Goal: Task Accomplishment & Management: Use online tool/utility

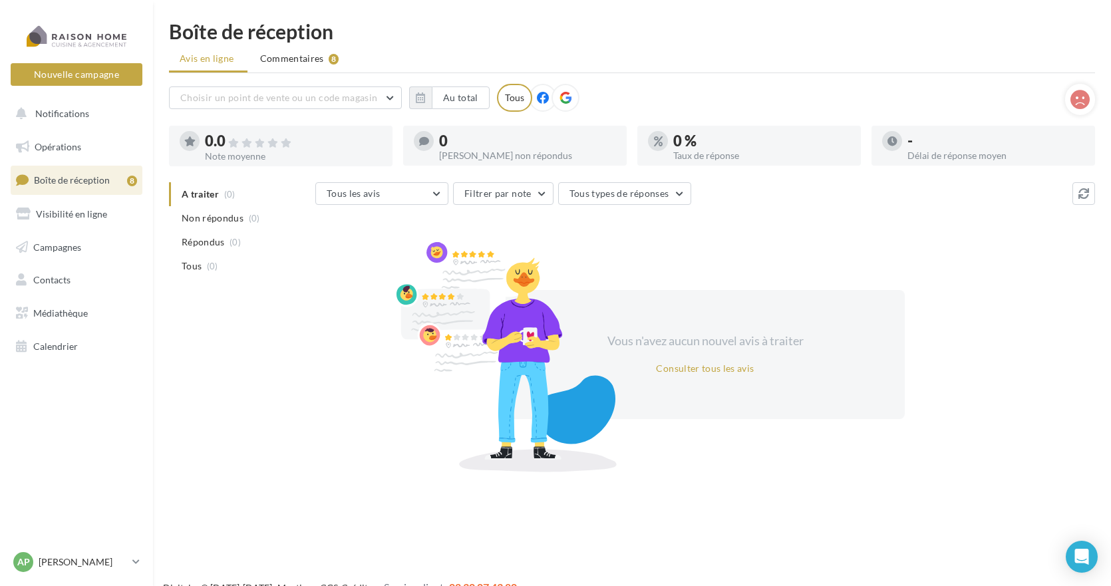
click at [80, 176] on span "Boîte de réception" at bounding box center [72, 179] width 76 height 11
click at [68, 345] on span "Calendrier" at bounding box center [55, 346] width 45 height 11
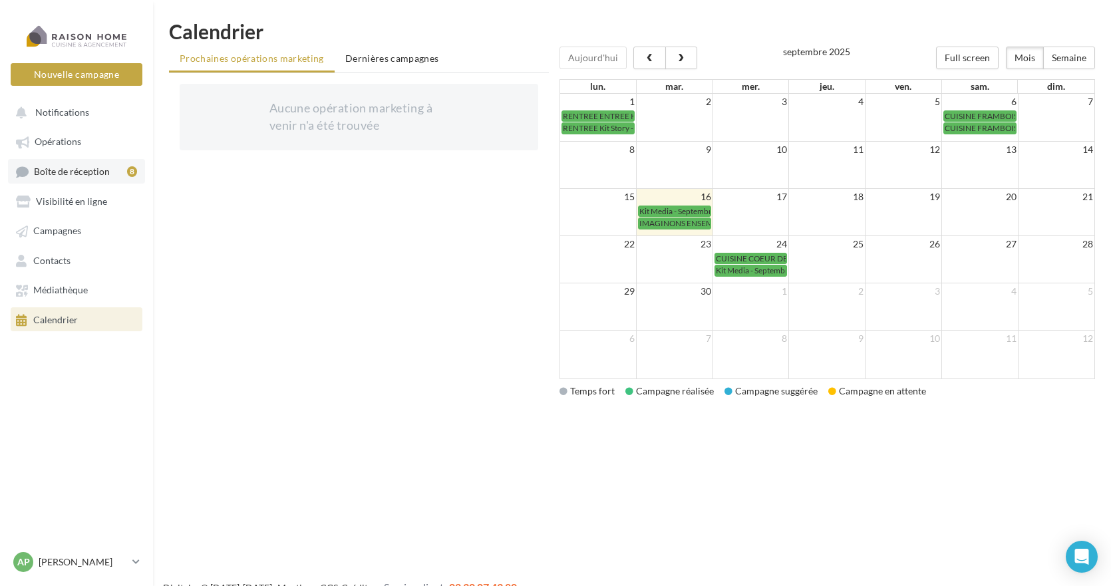
click at [76, 170] on span "Boîte de réception" at bounding box center [72, 171] width 76 height 11
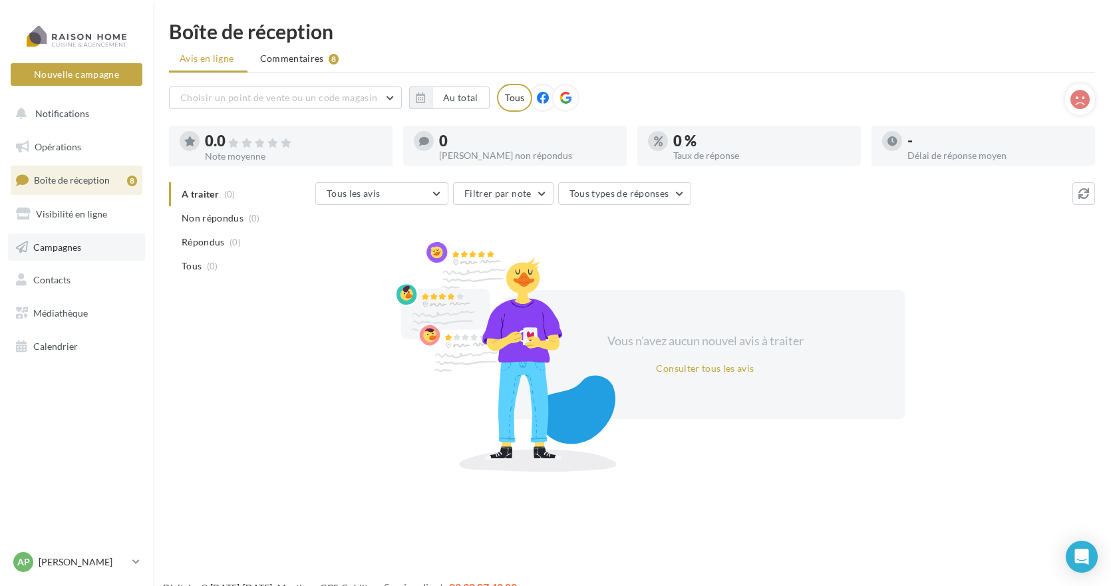
click at [72, 244] on span "Campagnes" at bounding box center [57, 246] width 48 height 11
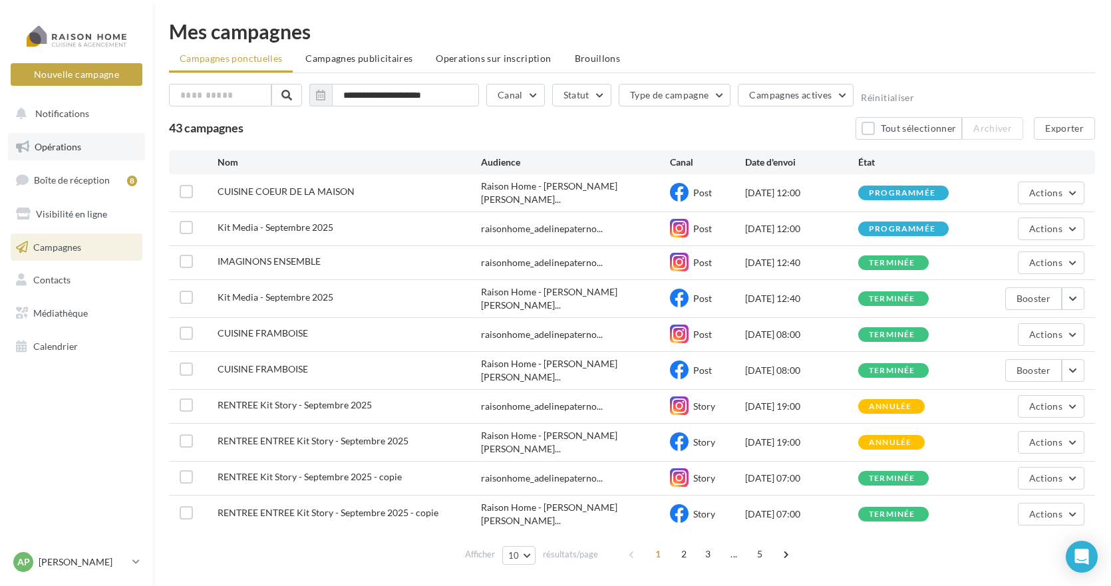
click at [72, 149] on span "Opérations" at bounding box center [58, 146] width 47 height 11
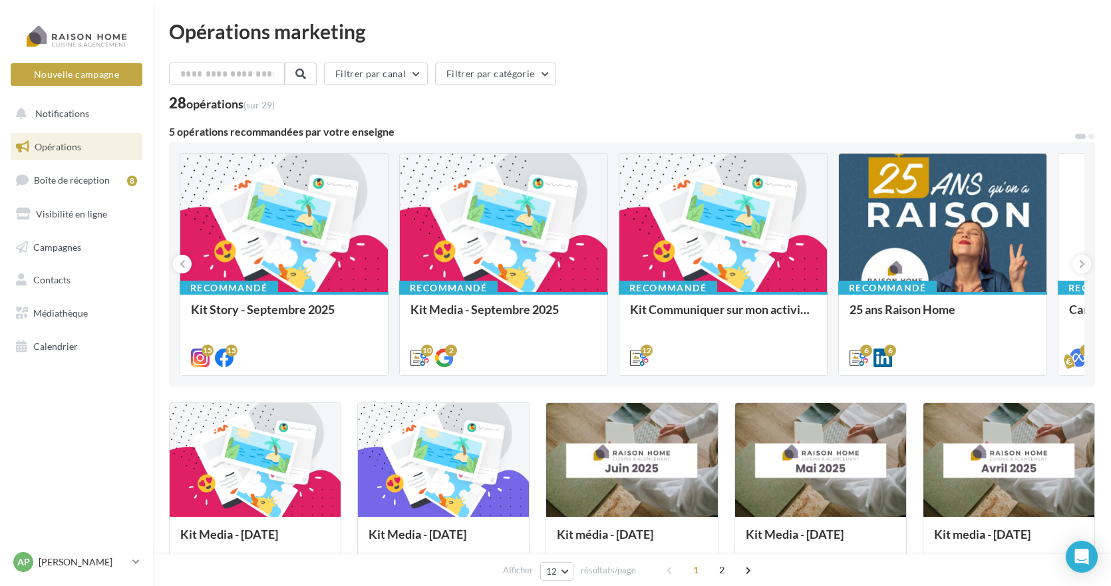
click at [86, 144] on link "Opérations" at bounding box center [76, 147] width 137 height 28
click at [84, 146] on link "Opérations" at bounding box center [76, 147] width 137 height 28
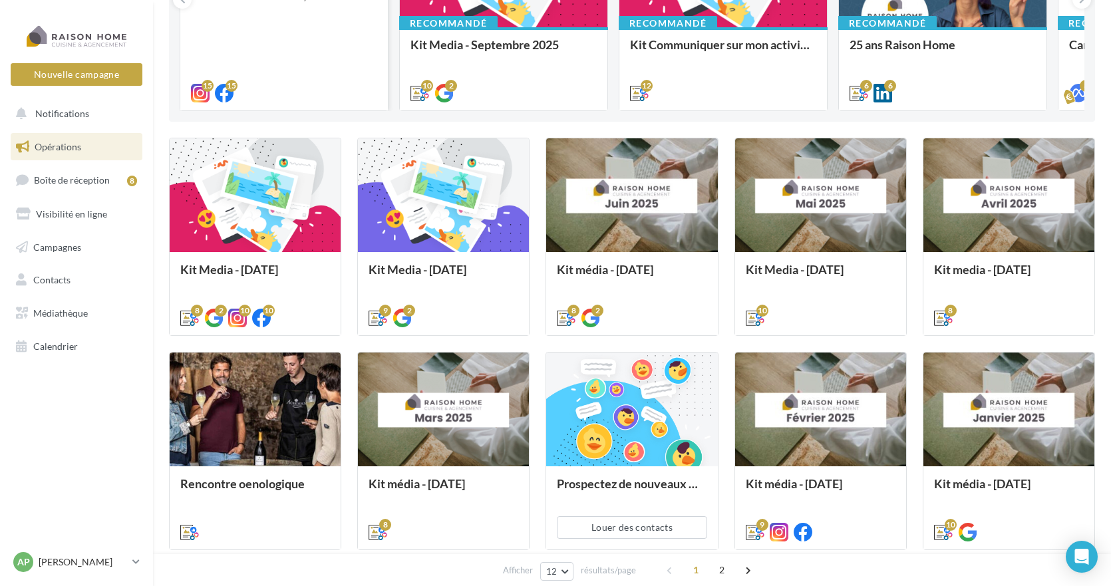
scroll to position [266, 0]
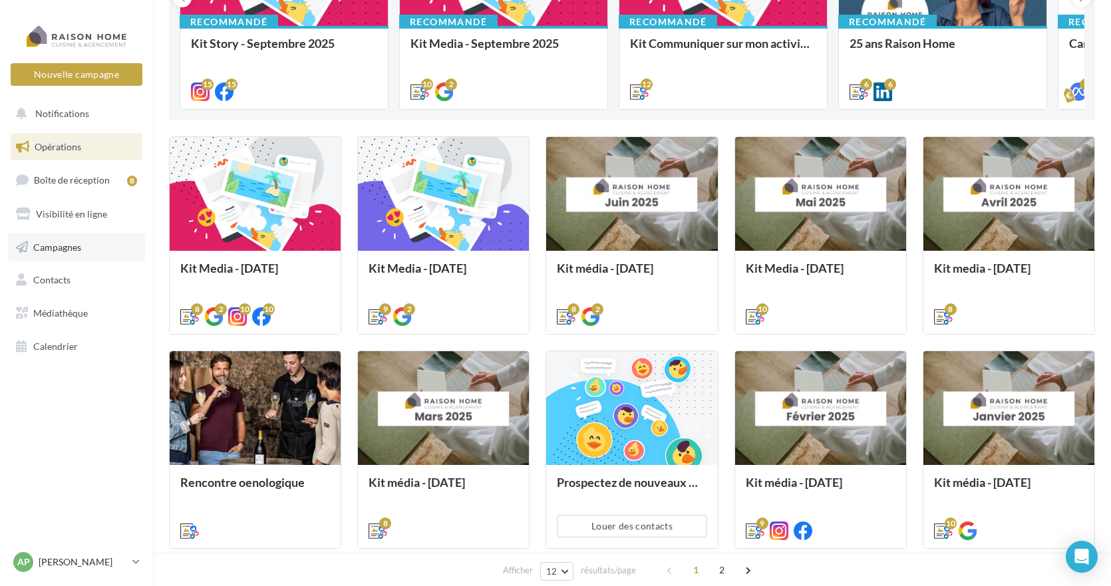
click at [67, 249] on span "Campagnes" at bounding box center [57, 246] width 48 height 11
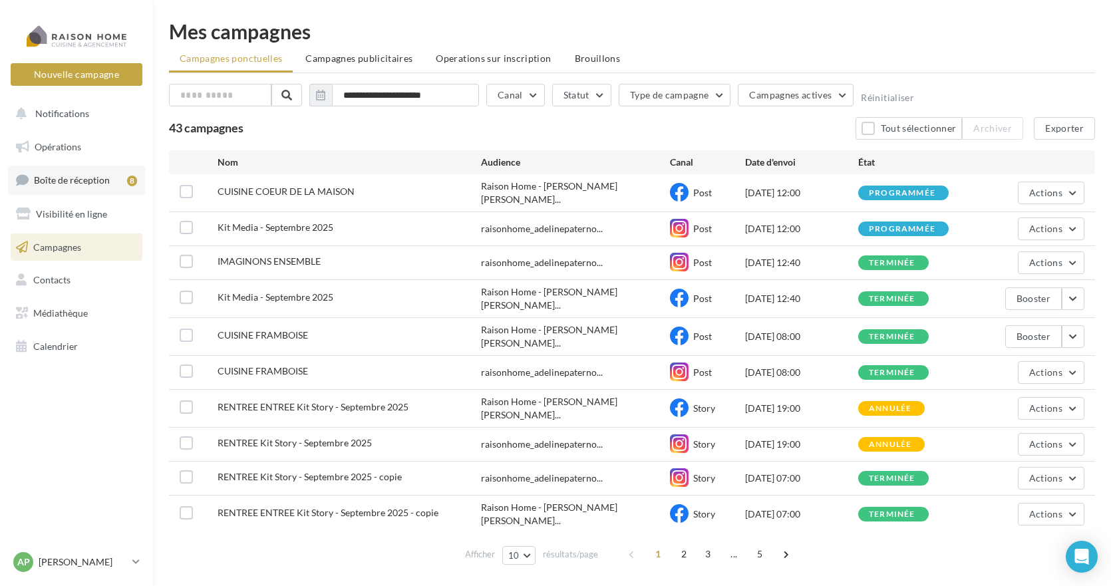
click at [99, 180] on span "Boîte de réception" at bounding box center [72, 179] width 76 height 11
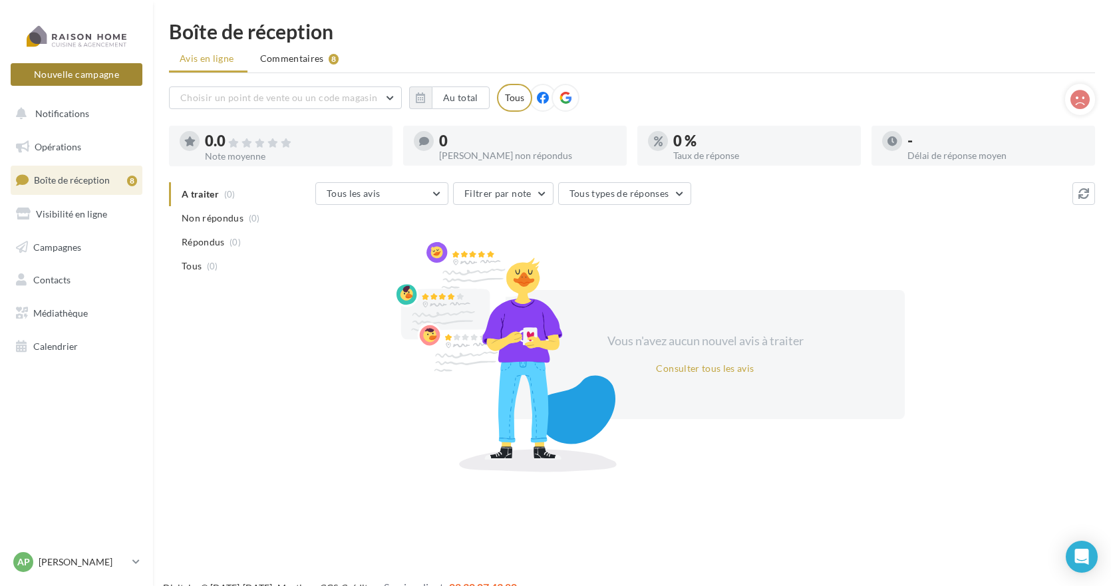
click at [89, 74] on button "Nouvelle campagne" at bounding box center [77, 74] width 132 height 23
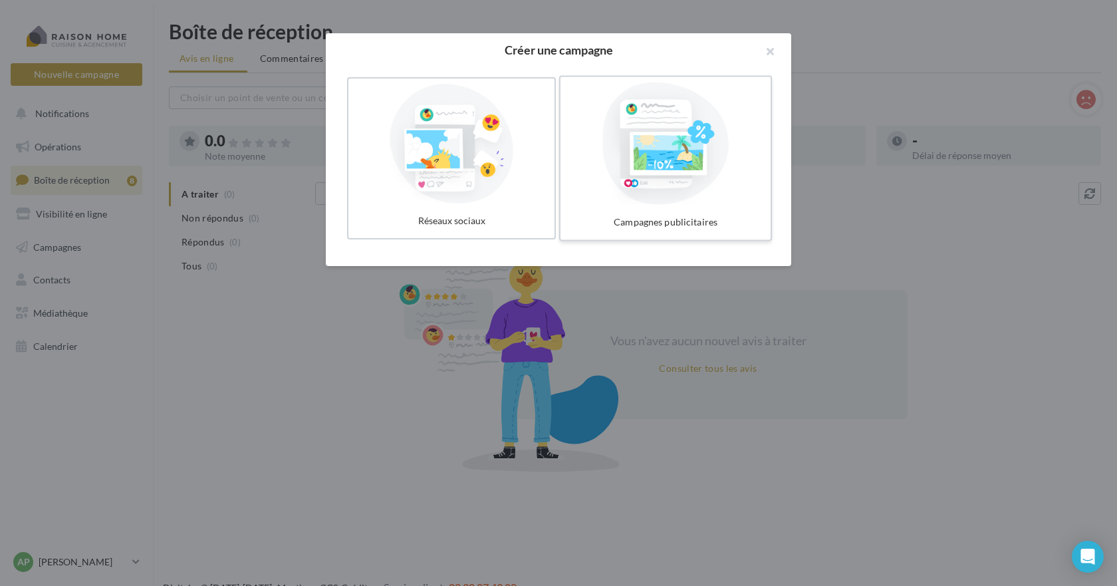
click at [677, 183] on div at bounding box center [666, 143] width 200 height 122
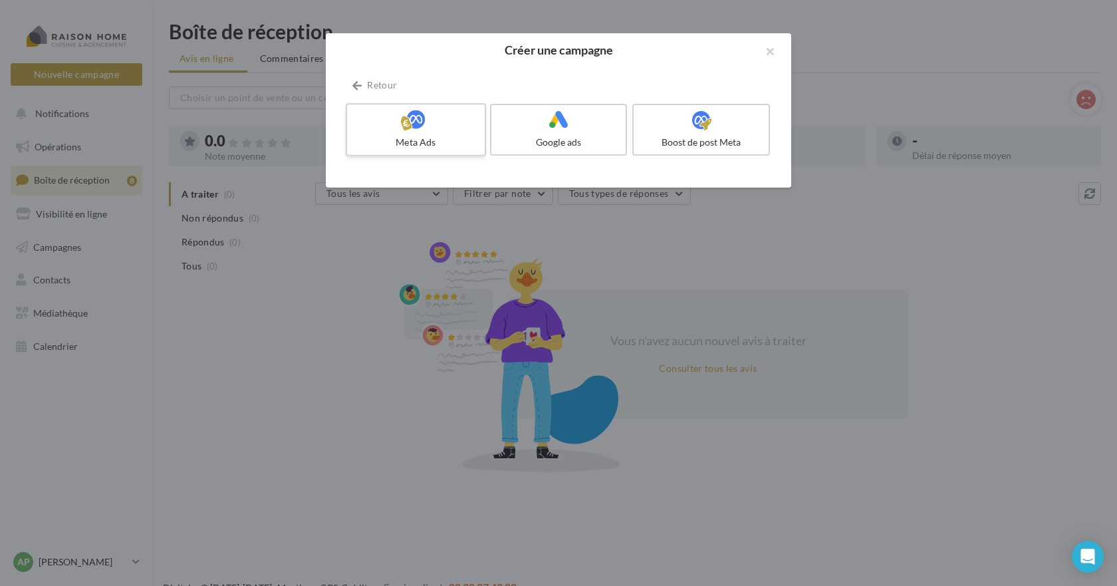
click at [423, 136] on div "Meta Ads" at bounding box center [416, 142] width 126 height 13
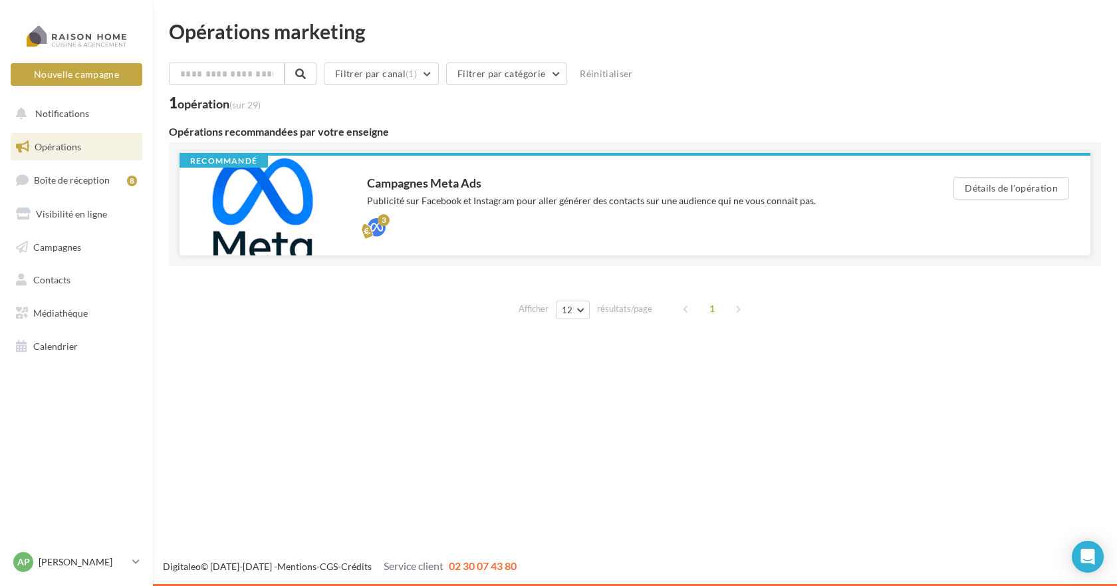
click at [525, 199] on div "Publicité sur Facebook et Instagram pour aller générer des contacts sur une aud…" at bounding box center [633, 200] width 533 height 13
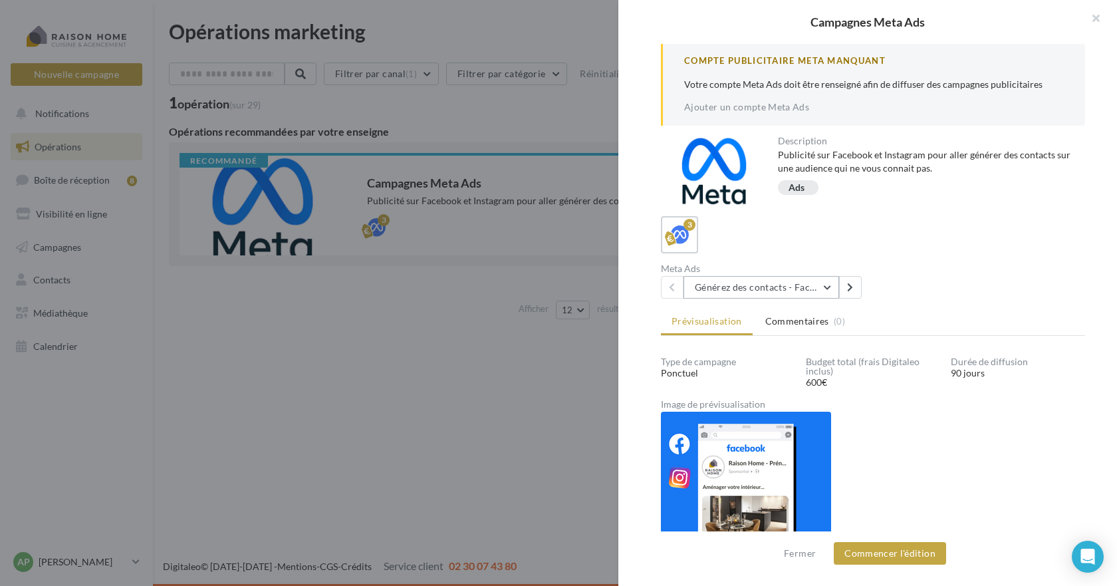
click at [778, 287] on button "Générez des contacts - Facebook Lead Ads 3 mois" at bounding box center [762, 287] width 156 height 23
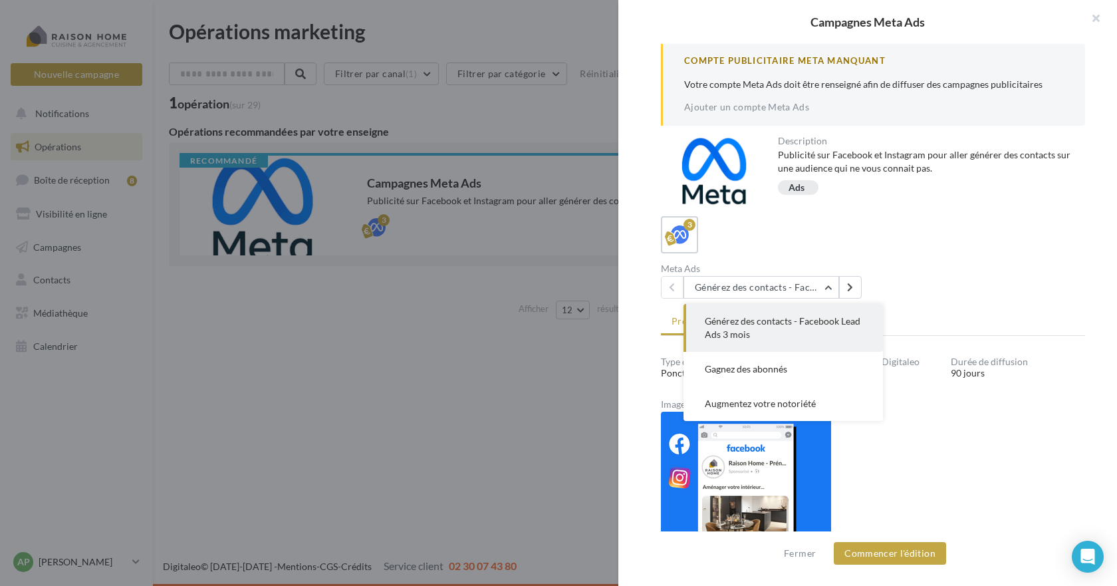
click at [765, 321] on span "Générez des contacts - Facebook Lead Ads 3 mois" at bounding box center [783, 327] width 156 height 25
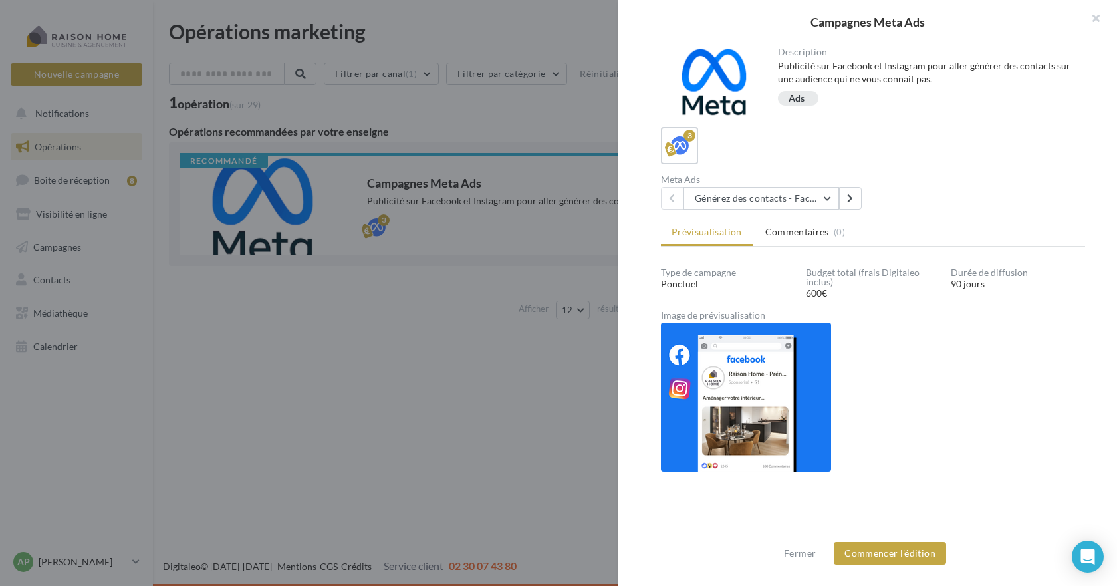
scroll to position [94, 0]
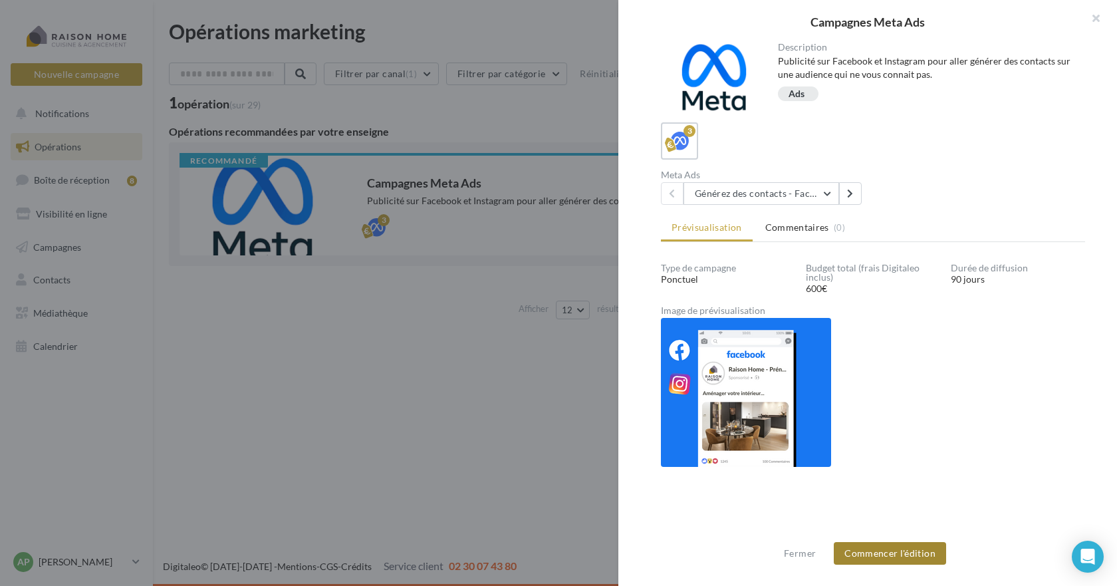
click at [901, 555] on button "Commencer l'édition" at bounding box center [890, 553] width 112 height 23
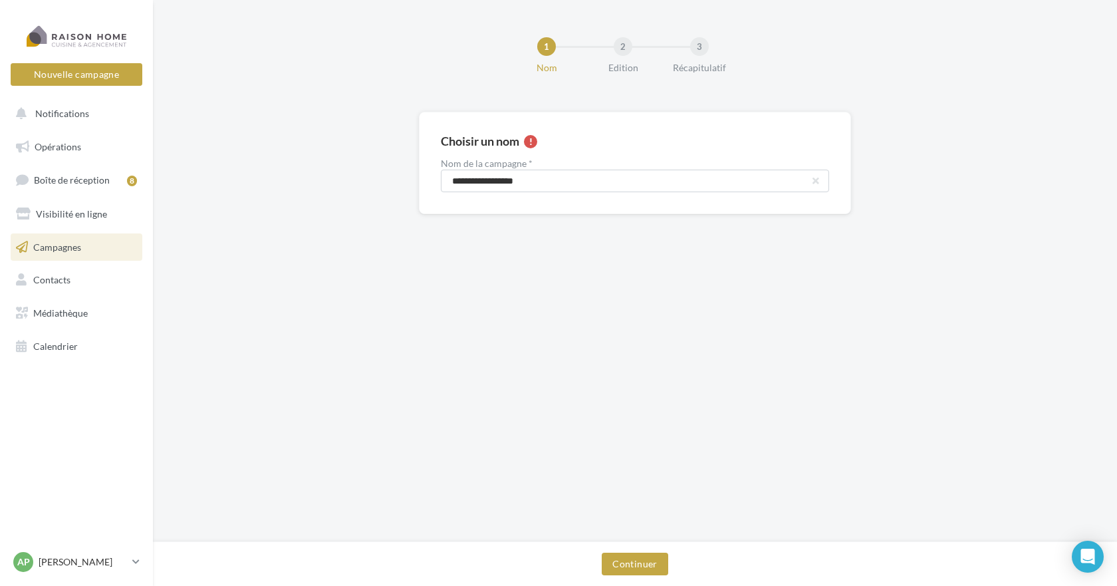
click at [484, 133] on div "**********" at bounding box center [635, 163] width 432 height 102
click at [470, 140] on div "Choisir un nom" at bounding box center [480, 141] width 78 height 12
click at [557, 186] on input "**********" at bounding box center [635, 181] width 388 height 23
type input "**********"
click at [637, 561] on button "Continuer" at bounding box center [635, 564] width 66 height 23
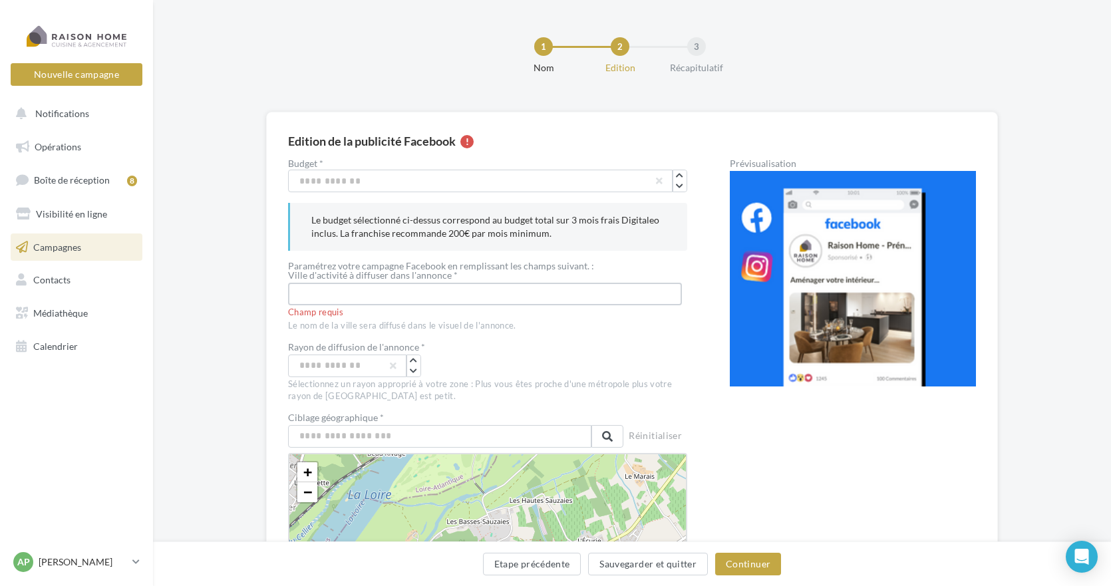
click at [384, 297] on input "text" at bounding box center [485, 294] width 394 height 23
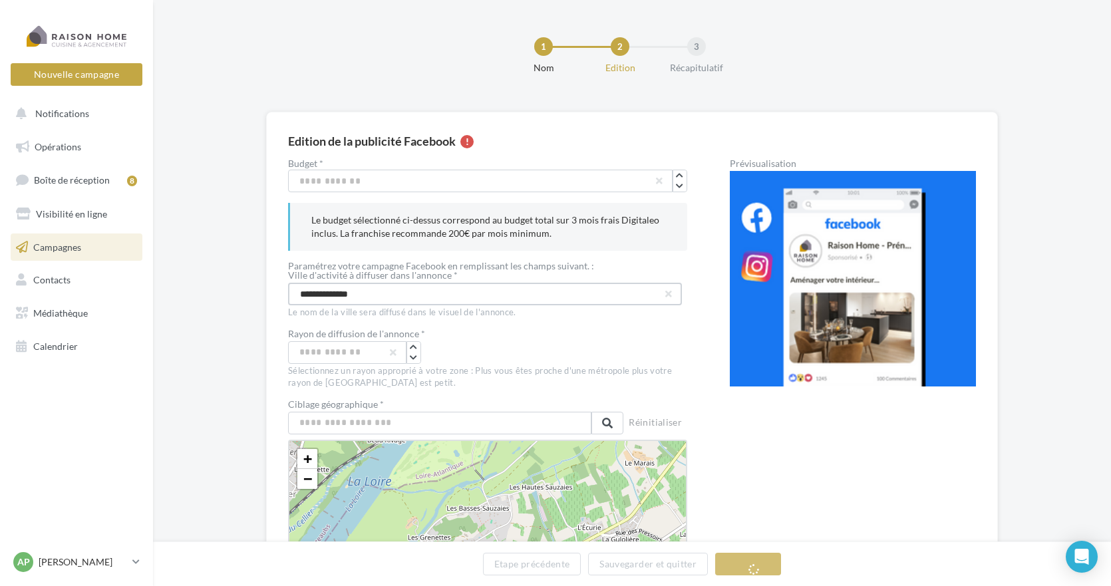
type input "**********"
click at [344, 354] on input "**" at bounding box center [347, 352] width 118 height 23
type input "*"
type input "**"
click at [334, 422] on input "text" at bounding box center [439, 423] width 303 height 23
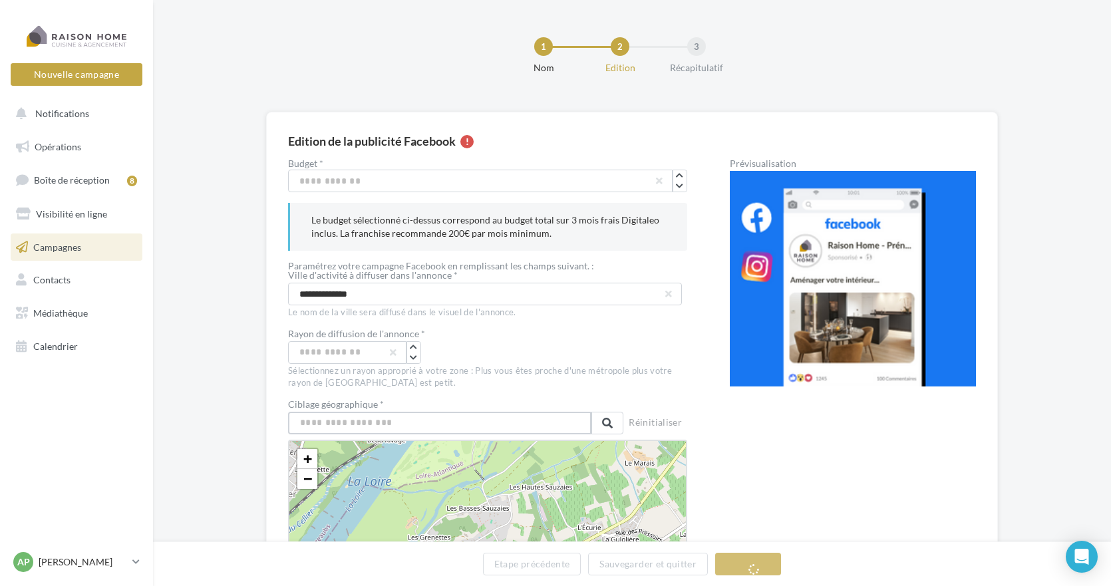
type input "*"
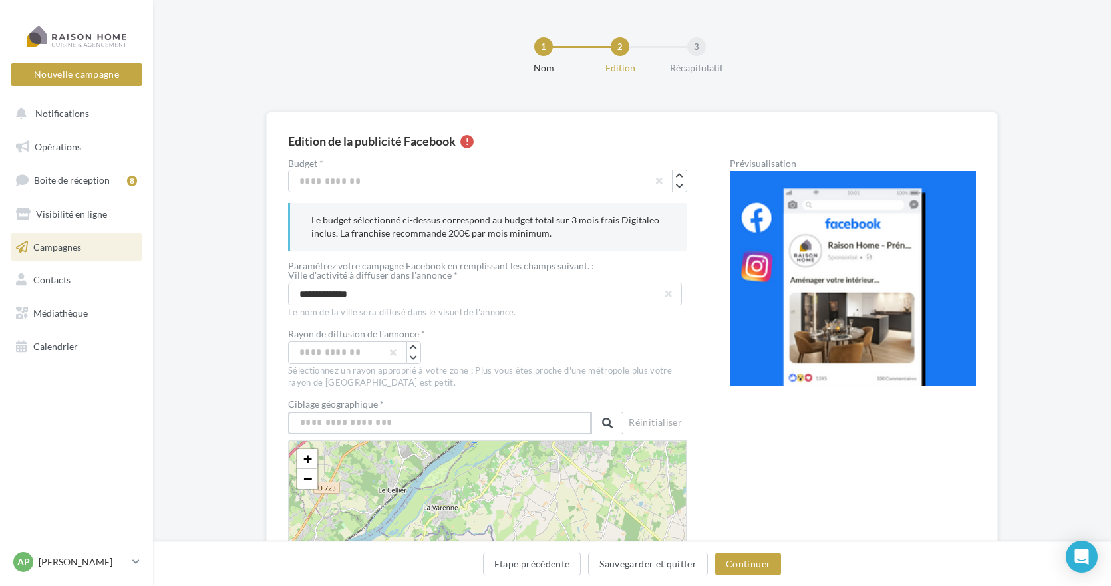
click at [322, 426] on input "text" at bounding box center [439, 423] width 303 height 23
click at [322, 424] on input "text" at bounding box center [439, 423] width 303 height 23
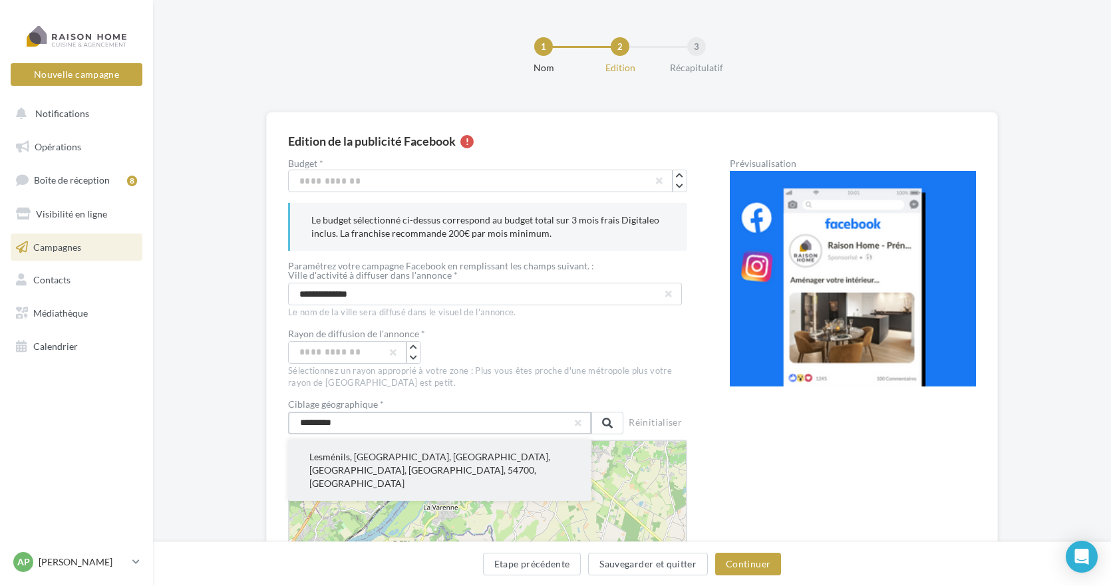
type input "*********"
click at [351, 456] on button "Lesménils, Nancy, Meurthe-et-Moselle, Grand Est, France métropolitaine, 54700, …" at bounding box center [439, 470] width 303 height 61
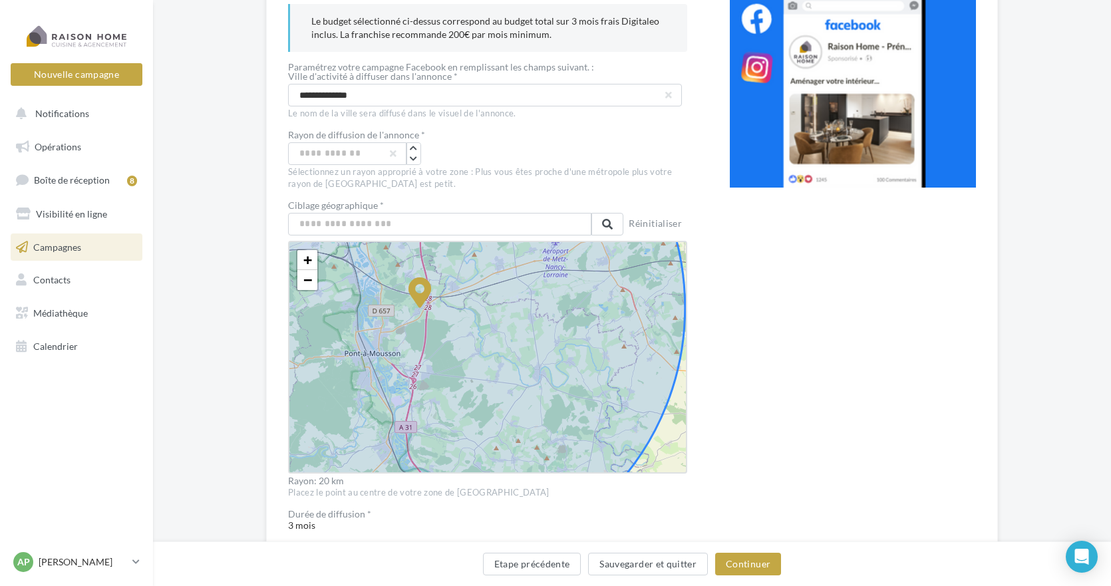
scroll to position [200, 0]
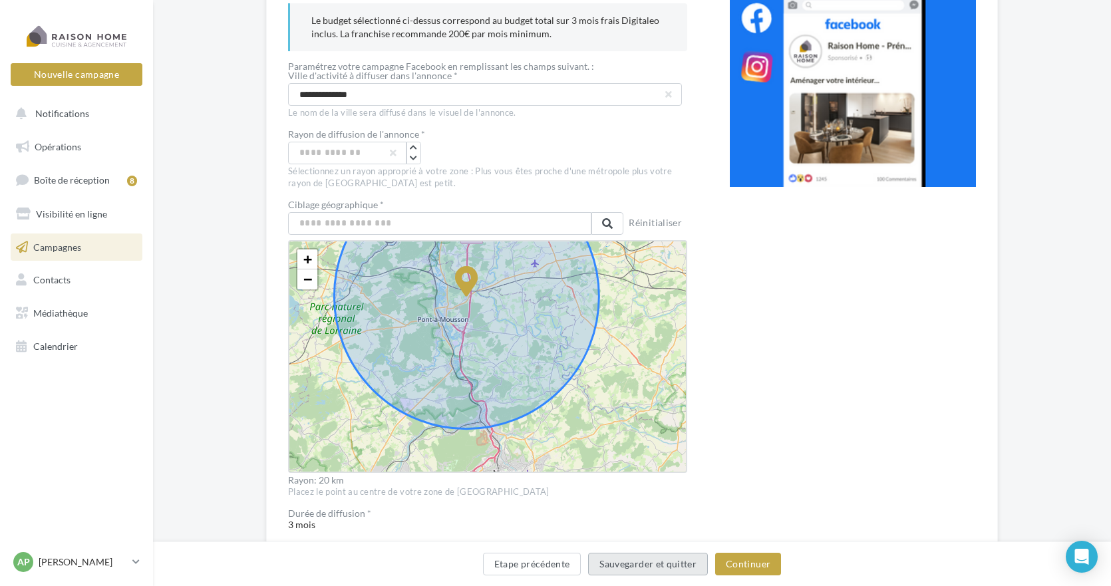
click at [658, 564] on button "Sauvegarder et quitter" at bounding box center [648, 564] width 120 height 23
